Goal: Information Seeking & Learning: Learn about a topic

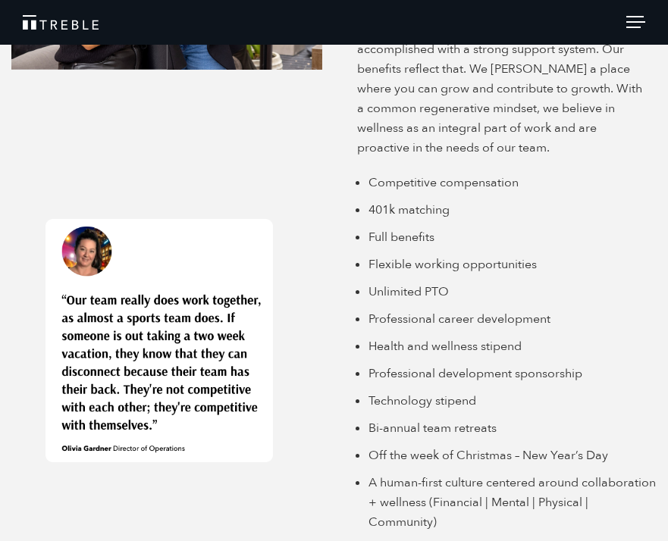
scroll to position [2588, 0]
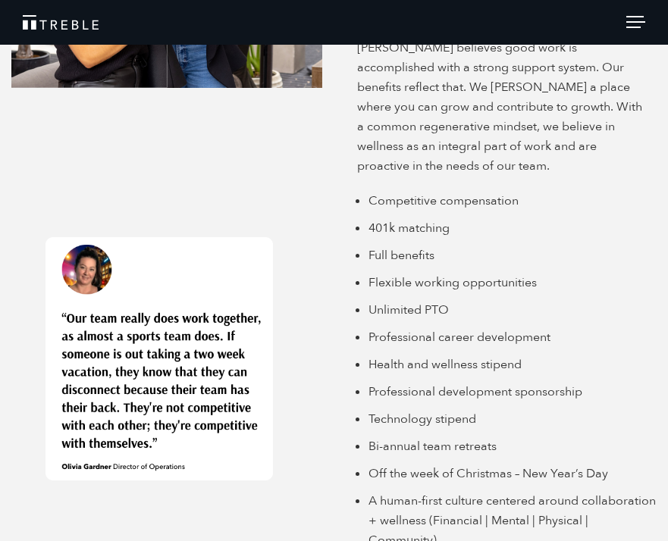
click at [407, 246] on li "Full benefits" at bounding box center [513, 256] width 289 height 20
click at [422, 273] on li "Flexible working opportunities" at bounding box center [513, 283] width 289 height 20
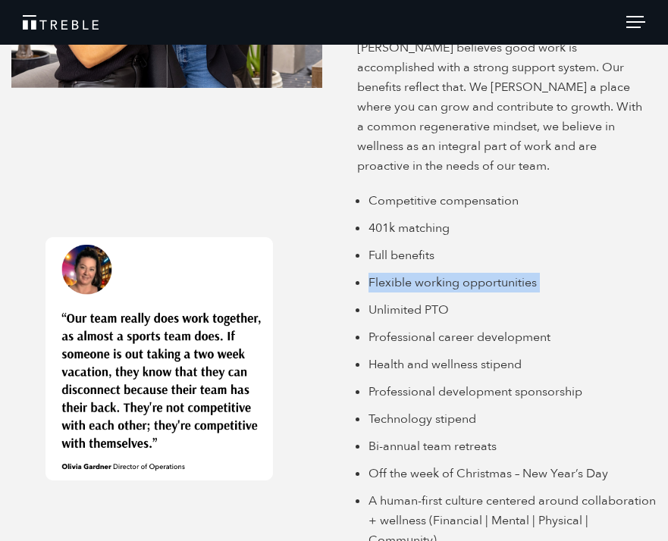
click at [422, 273] on li "Flexible working opportunities" at bounding box center [513, 283] width 289 height 20
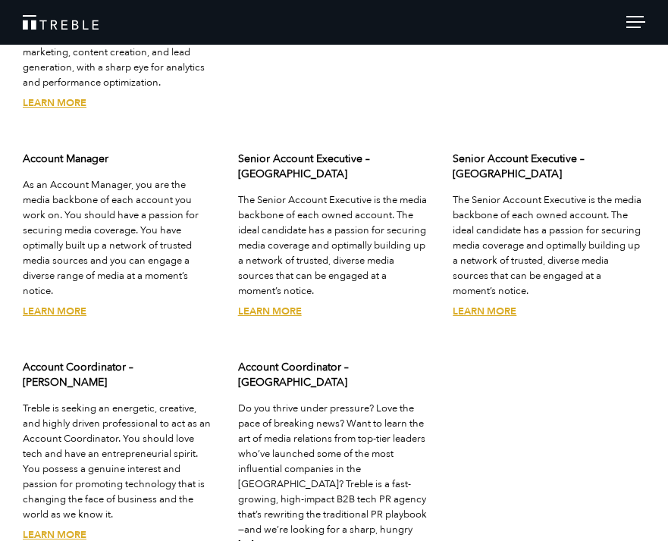
scroll to position [3716, 0]
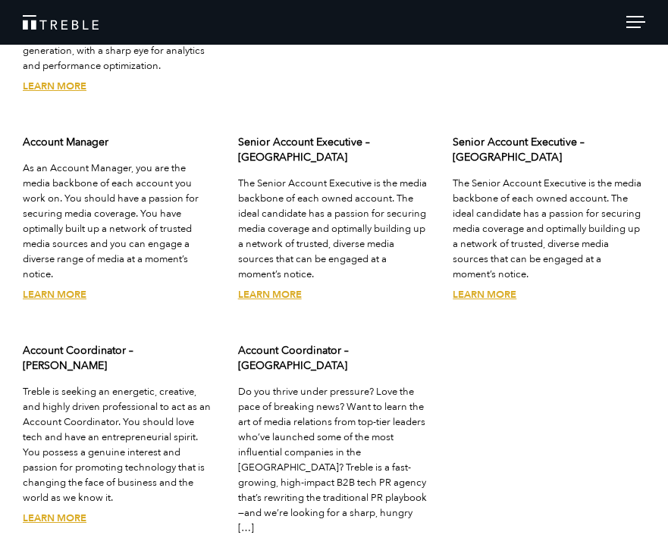
click at [279, 541] on link "Learn More" at bounding box center [270, 549] width 64 height 14
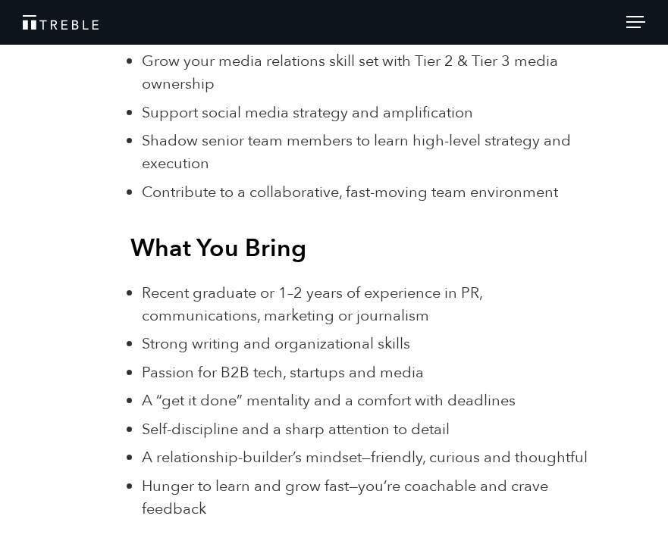
scroll to position [1395, 0]
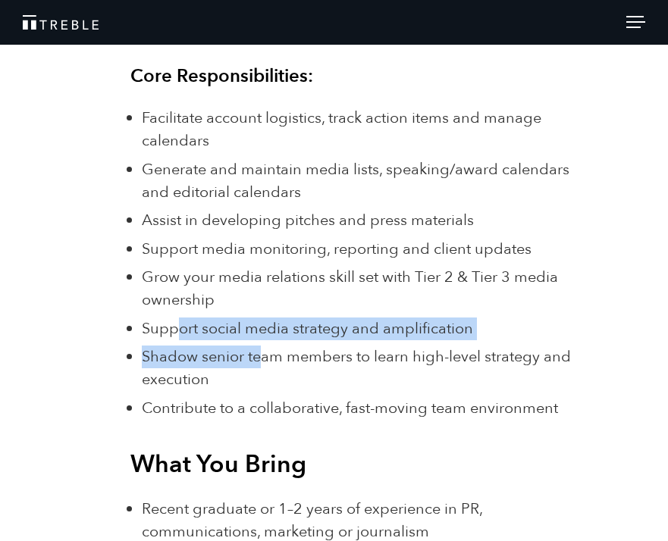
drag, startPoint x: 180, startPoint y: 328, endPoint x: 258, endPoint y: 356, distance: 82.0
click at [258, 356] on ul "Facilitate account logistics, track action items and manage calendars Generate …" at bounding box center [367, 263] width 450 height 313
click at [258, 356] on span "Shadow senior team members to learn high-level strategy and execution" at bounding box center [356, 368] width 429 height 43
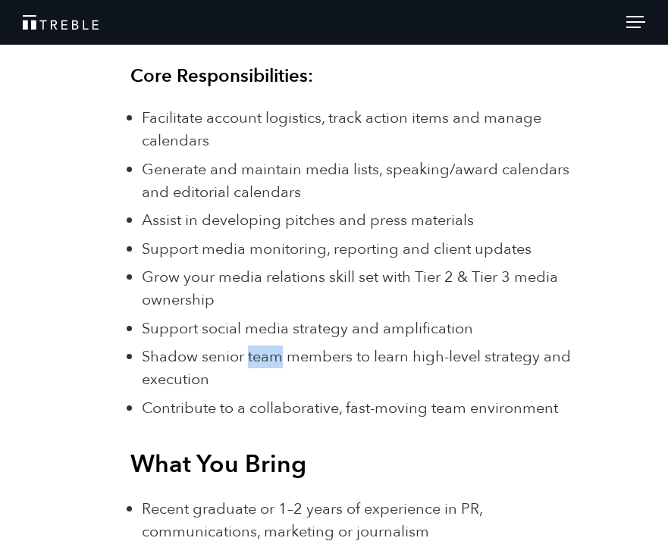
click at [258, 356] on span "Shadow senior team members to learn high-level strategy and execution" at bounding box center [356, 368] width 429 height 43
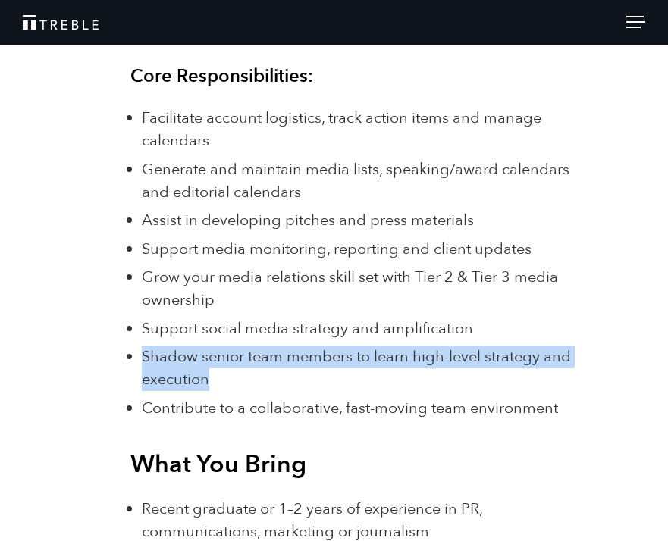
click at [258, 356] on span "Shadow senior team members to learn high-level strategy and execution" at bounding box center [356, 368] width 429 height 43
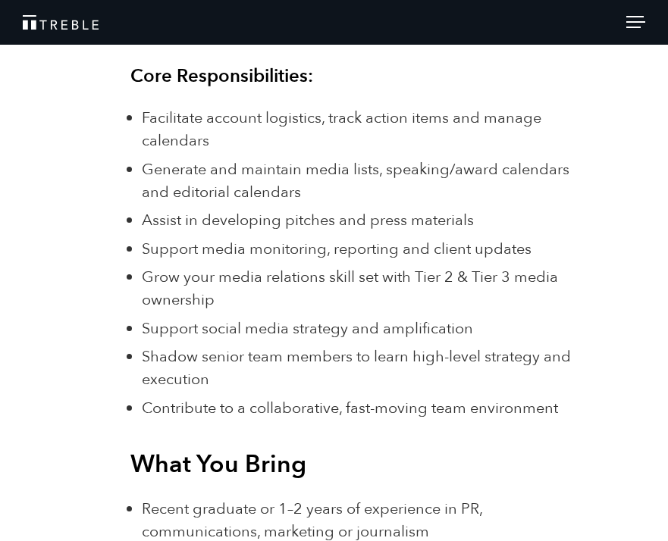
click at [263, 328] on span "Support social media strategy and amplification" at bounding box center [307, 328] width 331 height 20
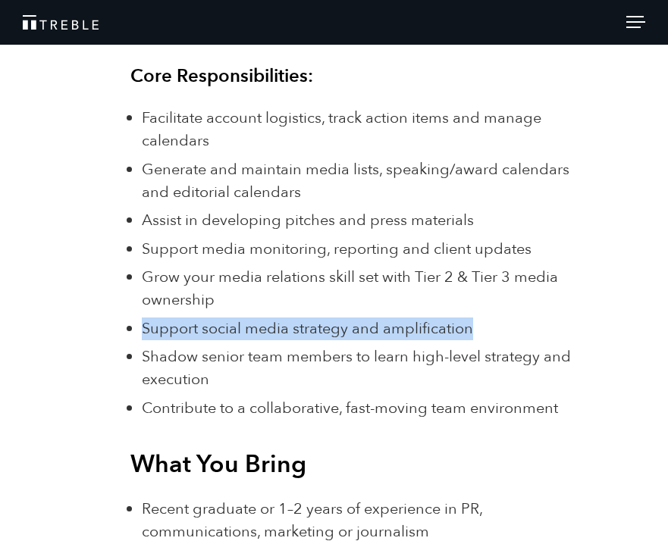
click at [263, 328] on span "Support social media strategy and amplification" at bounding box center [307, 328] width 331 height 20
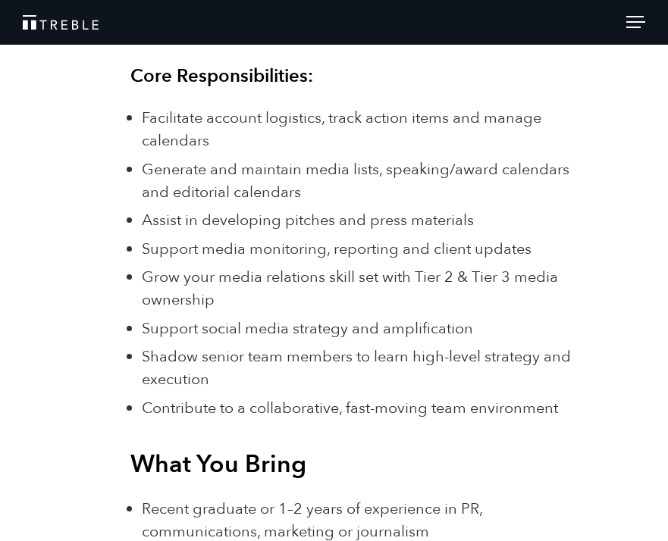
click at [255, 261] on ul "Facilitate account logistics, track action items and manage calendars Generate …" at bounding box center [367, 263] width 450 height 313
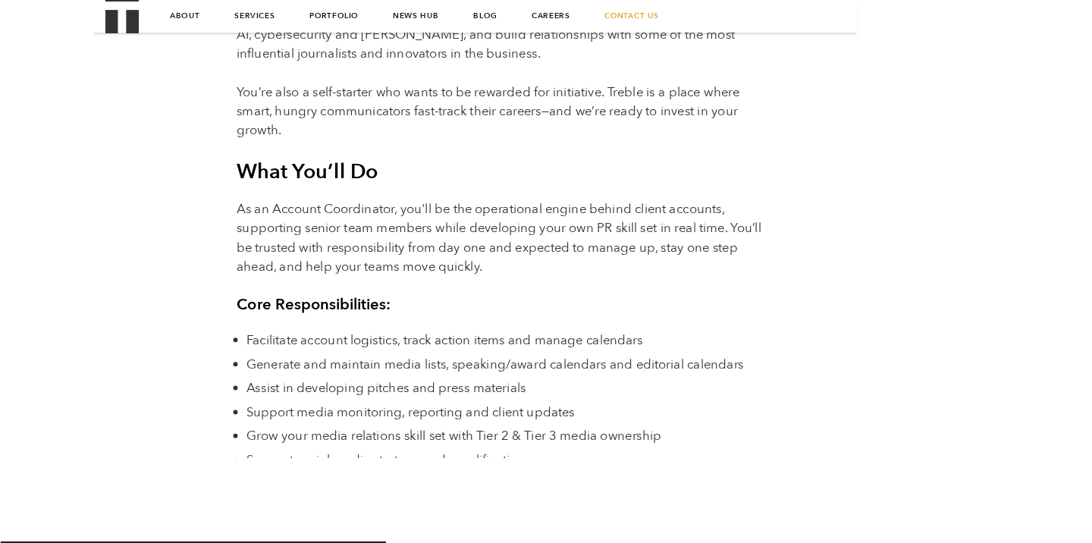
scroll to position [999, 0]
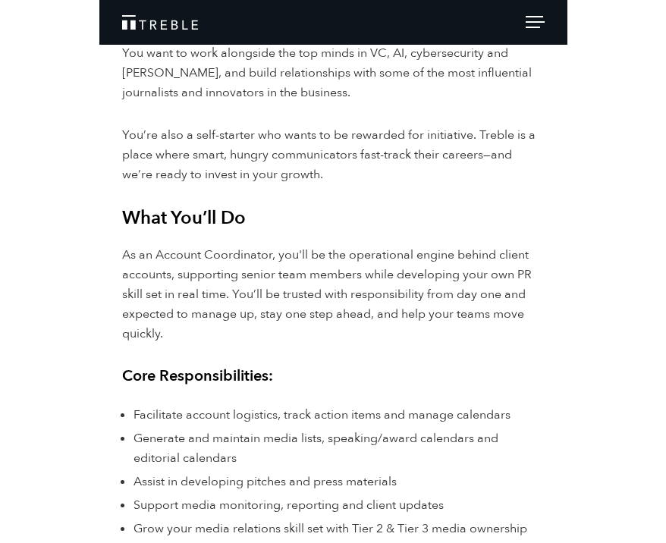
scroll to position [901, 0]
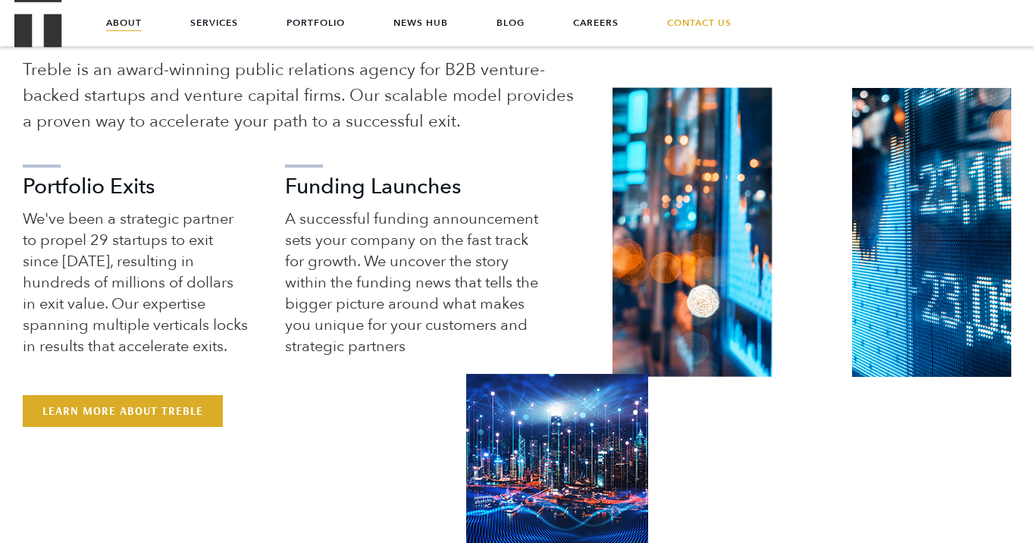
scroll to position [673, 0]
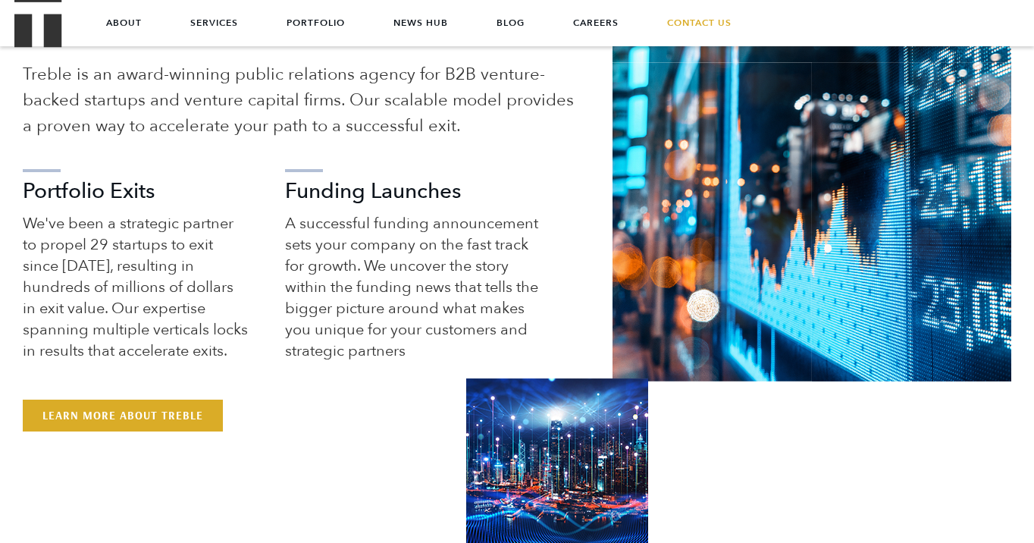
click at [151, 235] on p "We've been a strategic partner to propel 29 startups to exit since 2013, result…" at bounding box center [136, 287] width 226 height 149
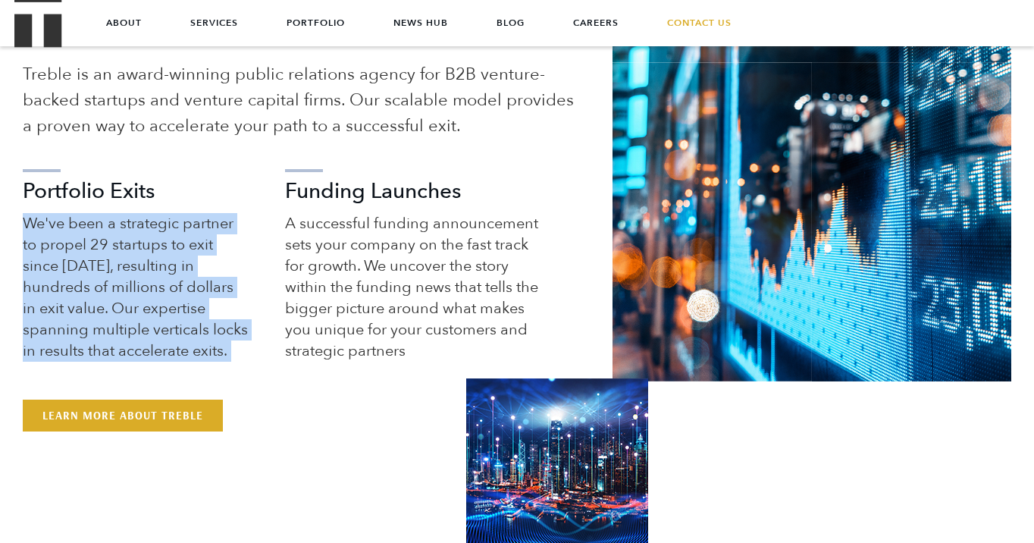
click at [151, 235] on p "We've been a strategic partner to propel 29 startups to exit since 2013, result…" at bounding box center [136, 287] width 226 height 149
click at [152, 236] on p "We've been a strategic partner to propel 29 startups to exit since 2013, result…" at bounding box center [136, 287] width 226 height 149
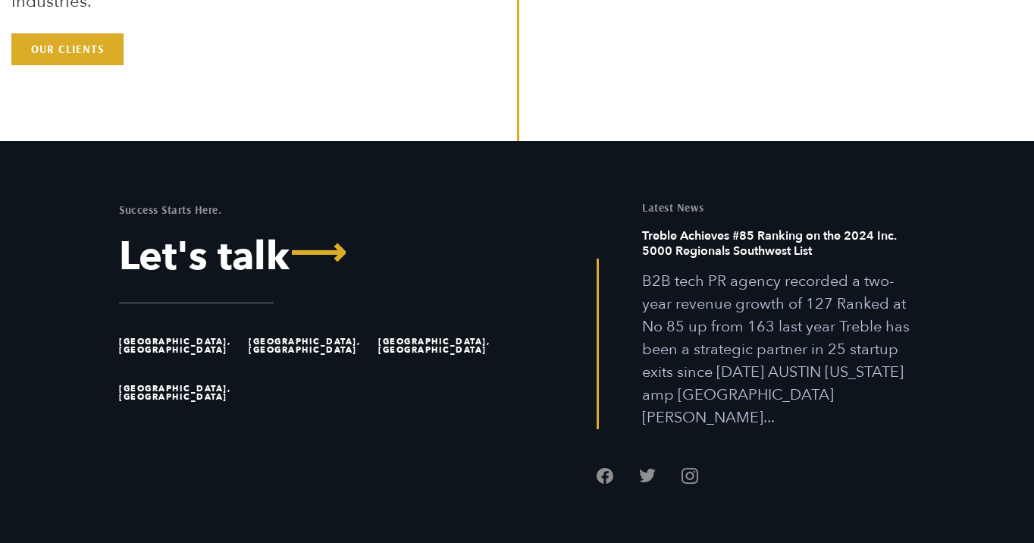
scroll to position [4231, 0]
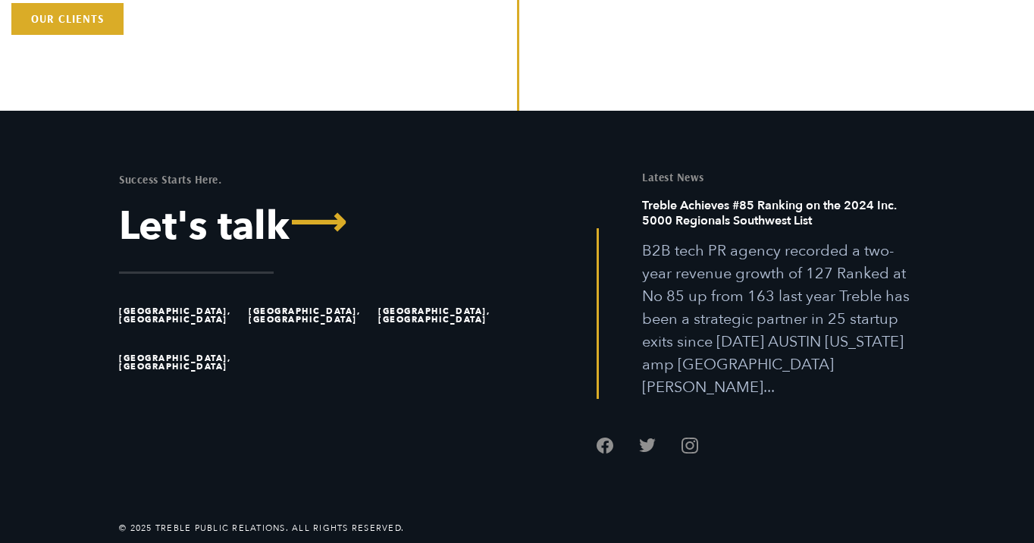
click at [147, 307] on li "[GEOGRAPHIC_DATA], [GEOGRAPHIC_DATA]" at bounding box center [180, 315] width 123 height 47
click at [165, 310] on li "[GEOGRAPHIC_DATA], [GEOGRAPHIC_DATA]" at bounding box center [180, 315] width 123 height 47
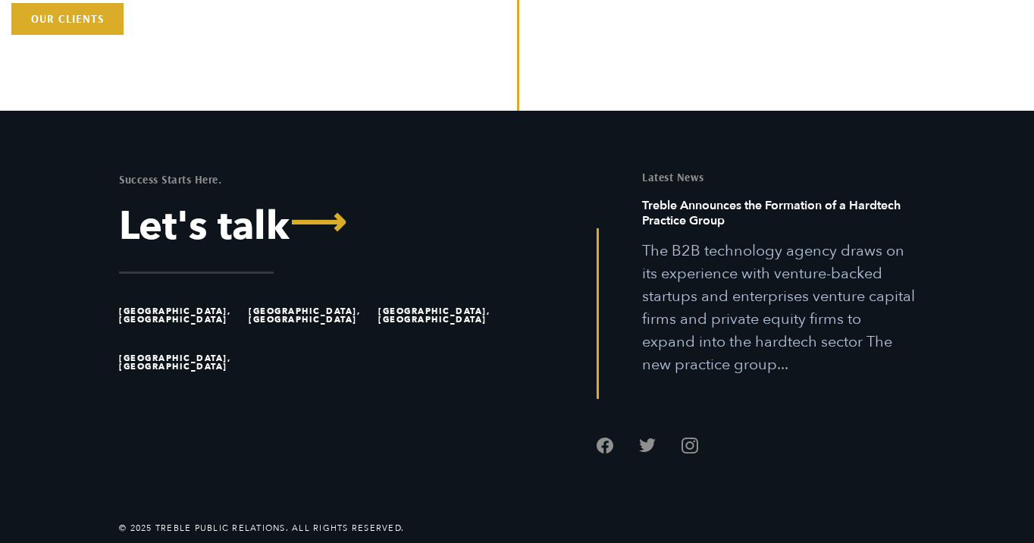
click at [305, 309] on li "[GEOGRAPHIC_DATA], [GEOGRAPHIC_DATA]" at bounding box center [310, 315] width 123 height 47
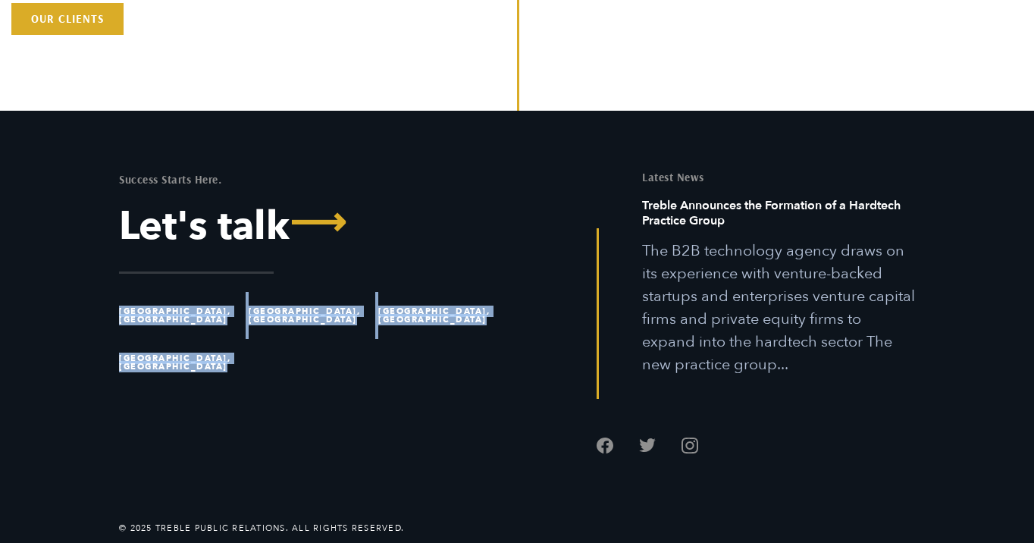
click at [305, 309] on li "[GEOGRAPHIC_DATA], [GEOGRAPHIC_DATA]" at bounding box center [310, 315] width 123 height 47
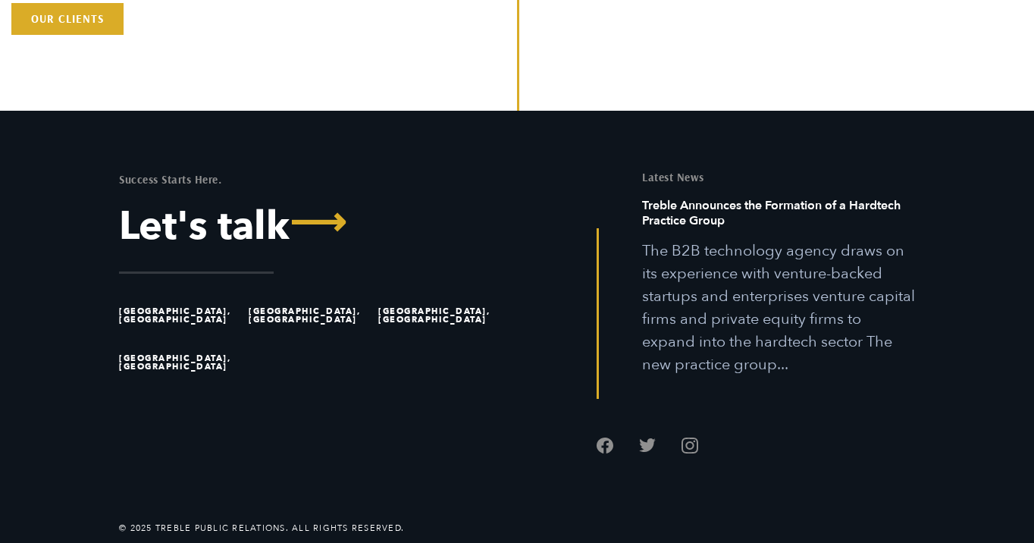
click at [306, 318] on li "[GEOGRAPHIC_DATA], [GEOGRAPHIC_DATA]" at bounding box center [310, 315] width 123 height 47
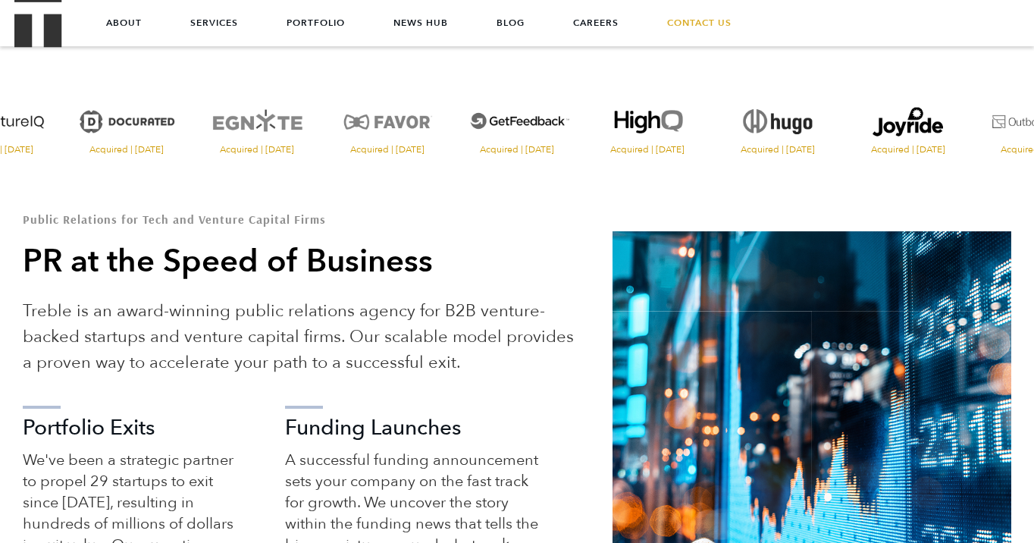
scroll to position [0, 0]
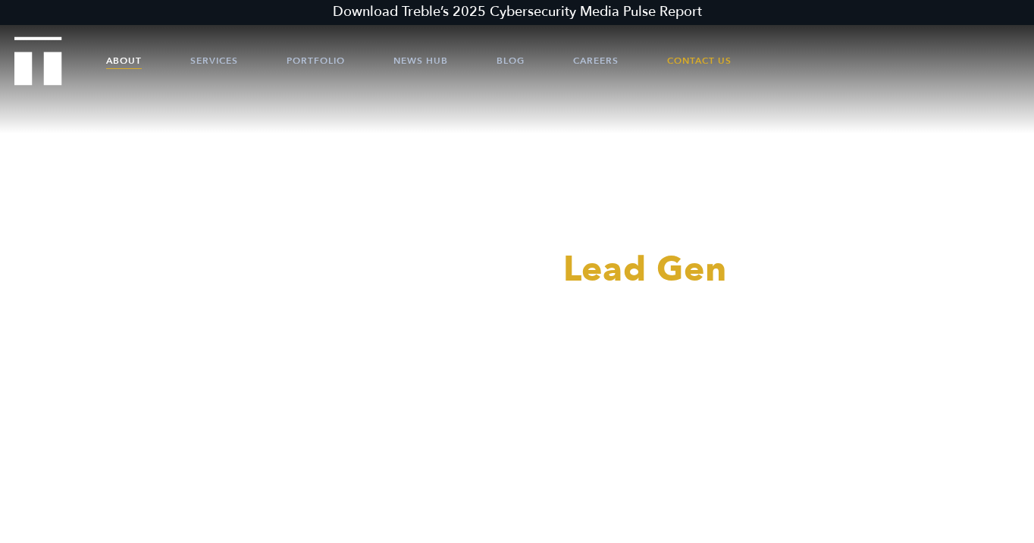
click at [117, 61] on link "About" at bounding box center [124, 60] width 36 height 45
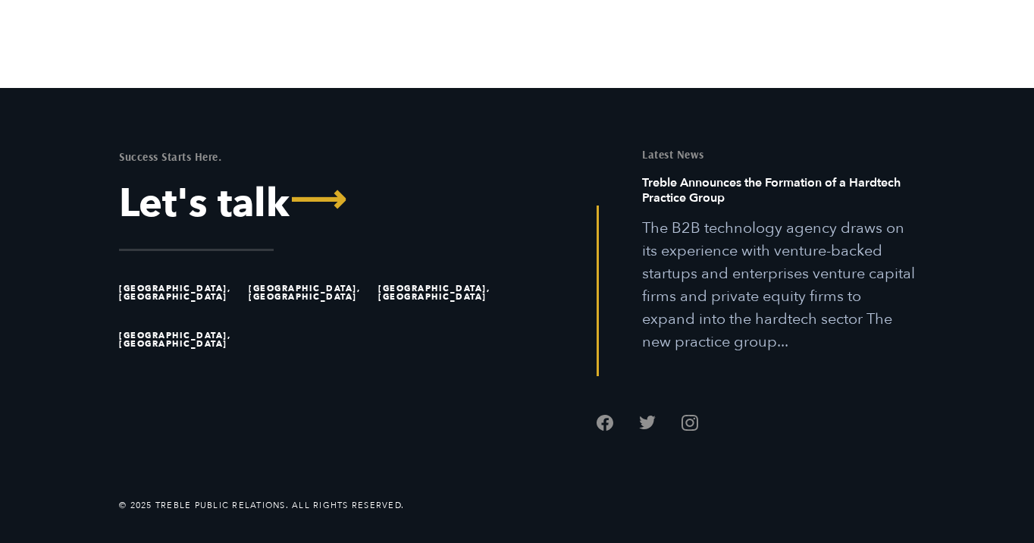
scroll to position [4147, 0]
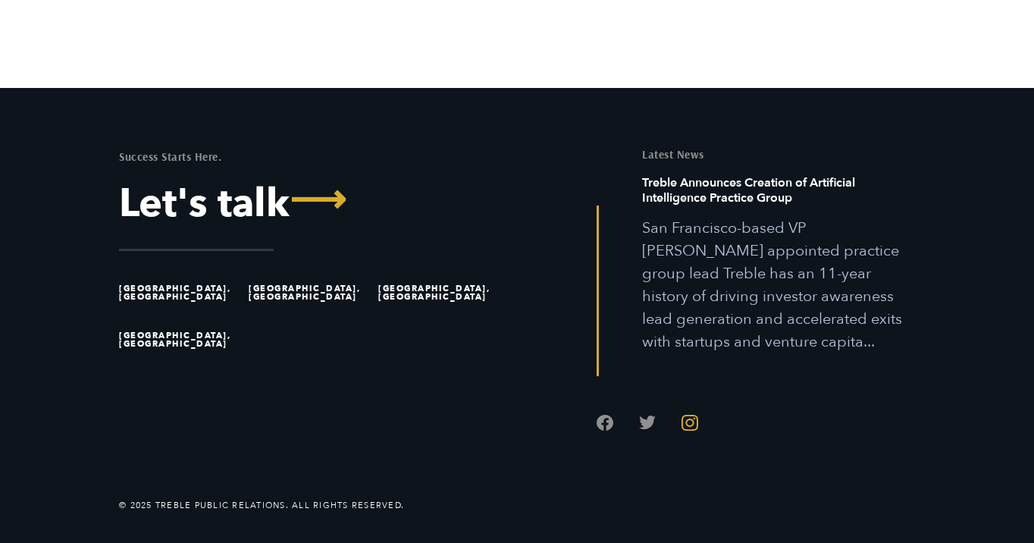
click at [689, 428] on link "Follow us on Instagram" at bounding box center [690, 422] width 17 height 17
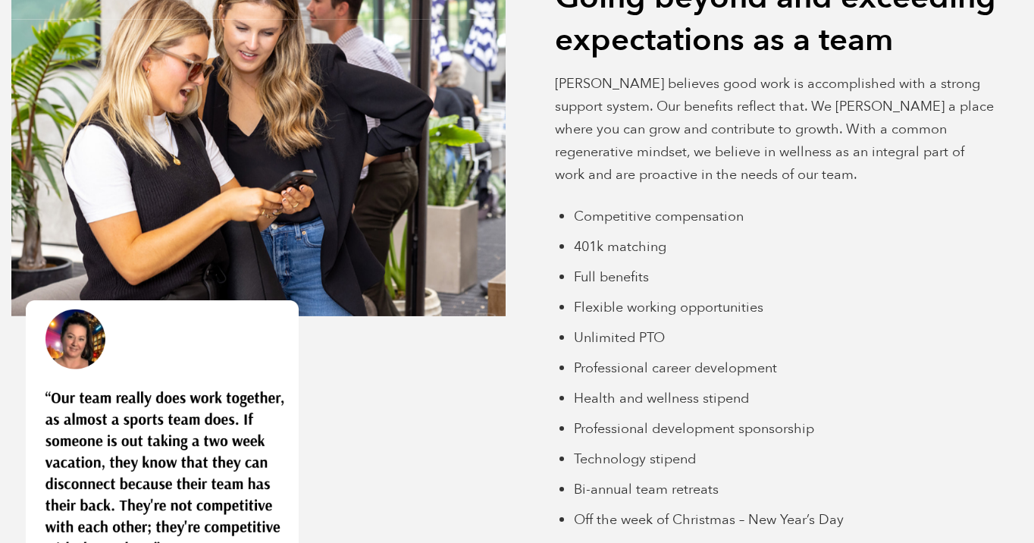
scroll to position [3754, 0]
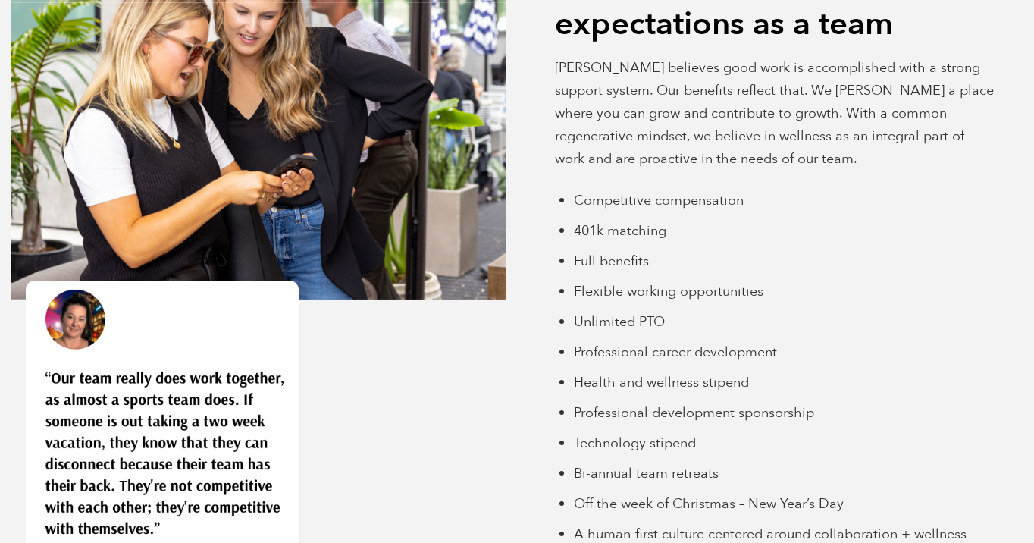
click at [636, 414] on span "Professional development sponsorship" at bounding box center [694, 412] width 240 height 19
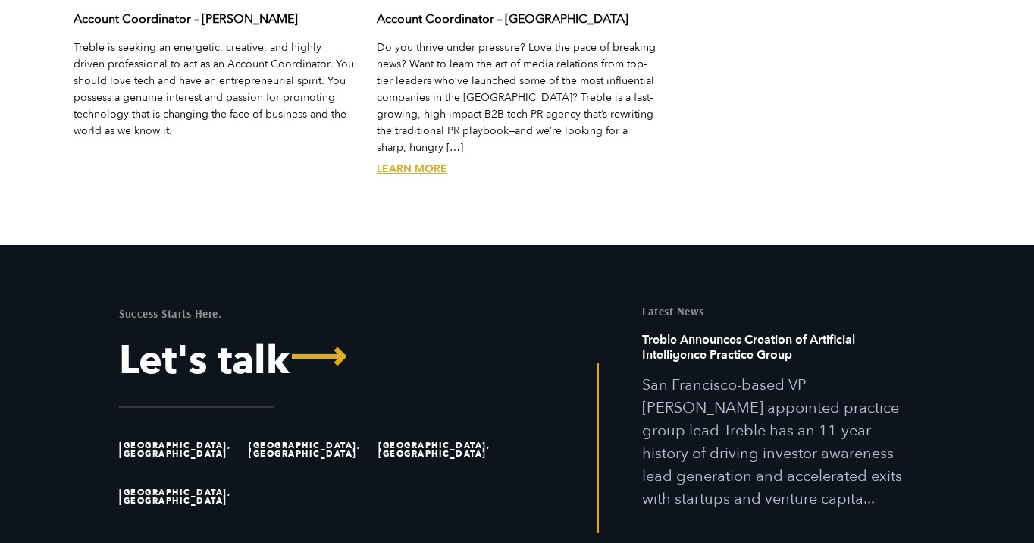
scroll to position [5269, 0]
